Goal: Navigation & Orientation: Find specific page/section

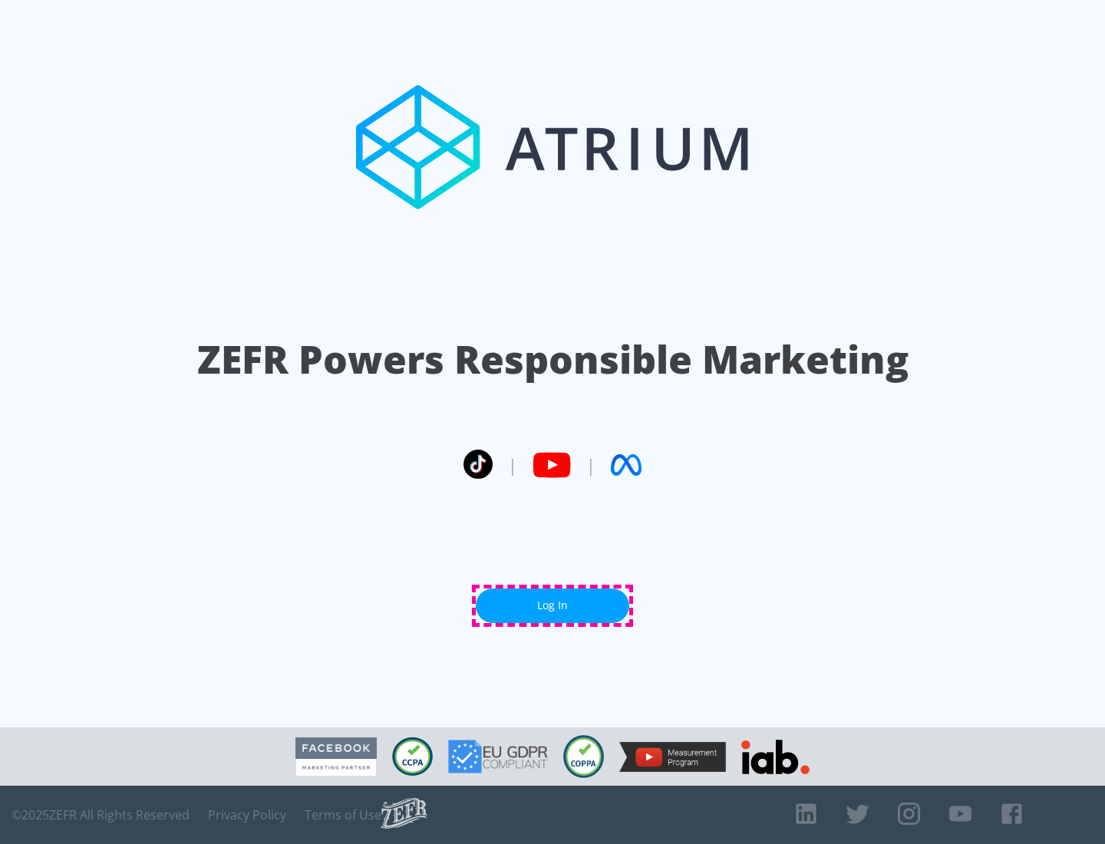
click at [552, 605] on link "Log In" at bounding box center [552, 606] width 153 height 35
